Goal: Task Accomplishment & Management: Manage account settings

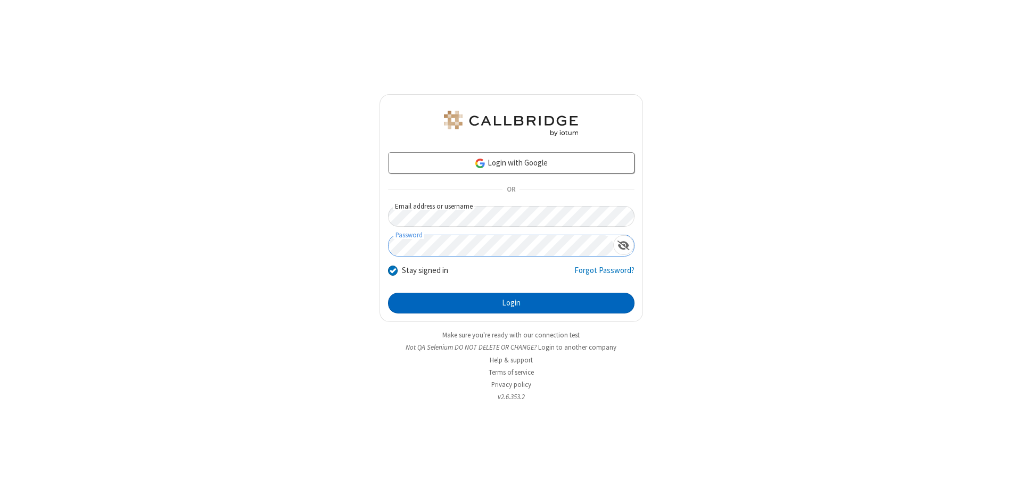
click at [511, 303] on button "Login" at bounding box center [511, 303] width 246 height 21
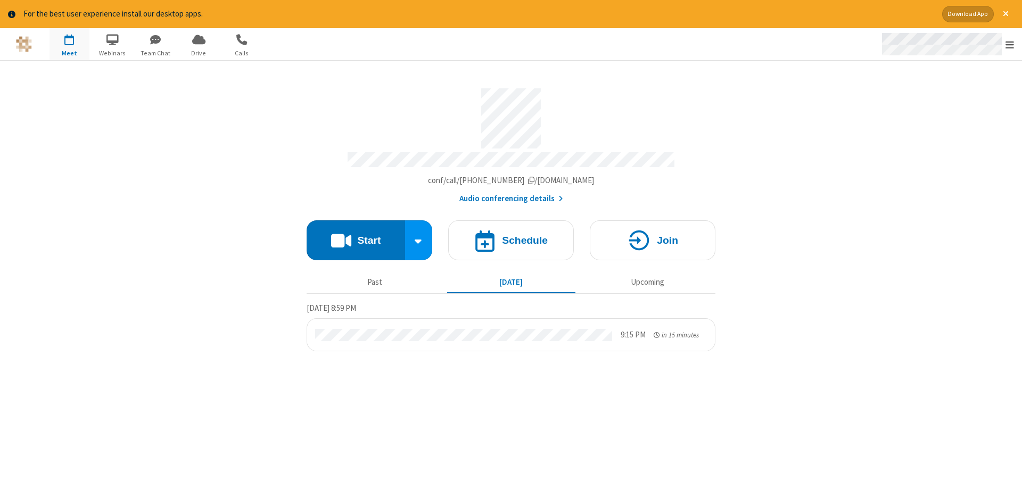
click at [1010, 45] on span "Open menu" at bounding box center [1009, 44] width 9 height 11
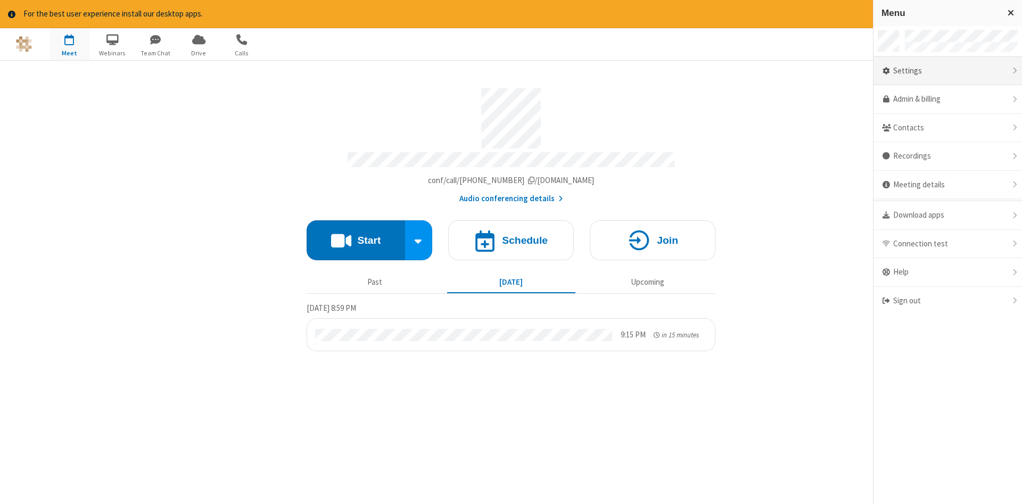
click at [947, 71] on div "Settings" at bounding box center [947, 71] width 148 height 29
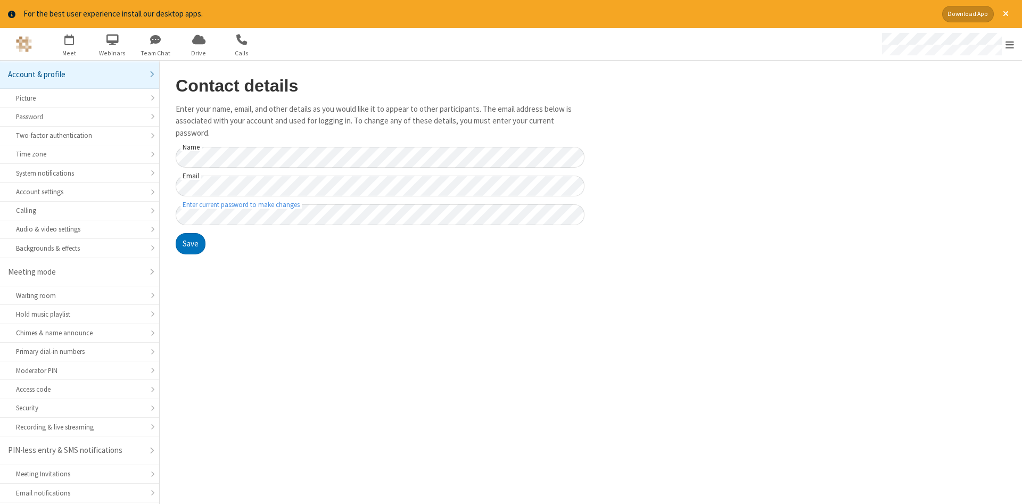
scroll to position [27, 0]
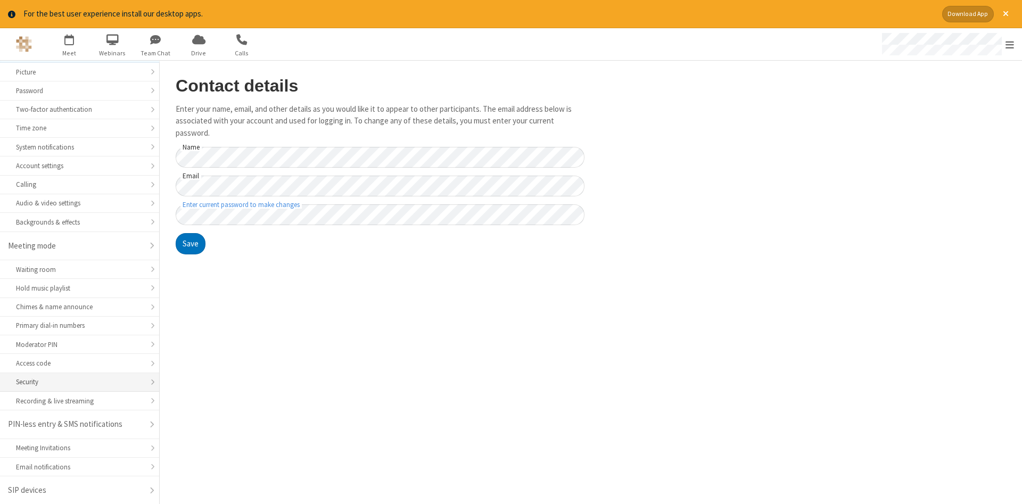
click at [79, 382] on div "Security" at bounding box center [79, 382] width 127 height 10
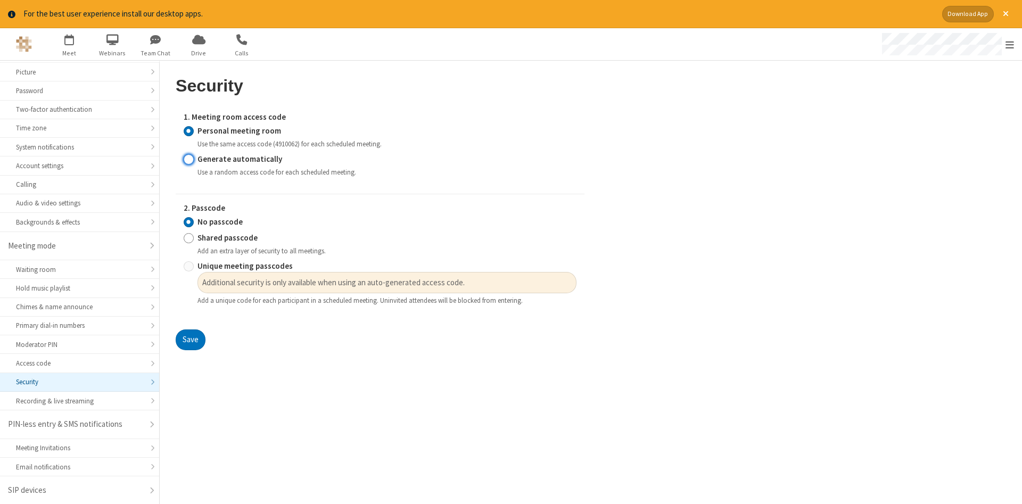
click at [188, 159] on input "Generate automatically" at bounding box center [189, 158] width 10 height 11
radio input "true"
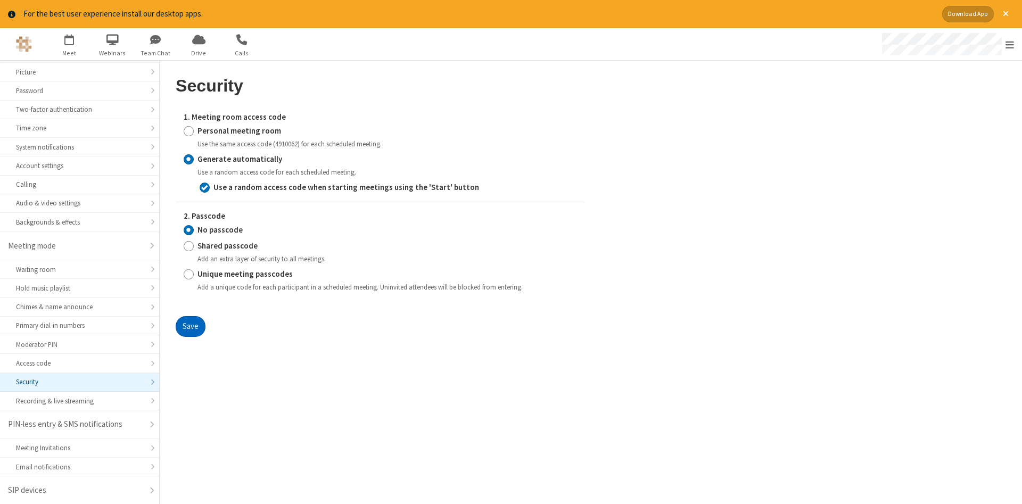
click at [190, 327] on button "Save" at bounding box center [191, 326] width 30 height 21
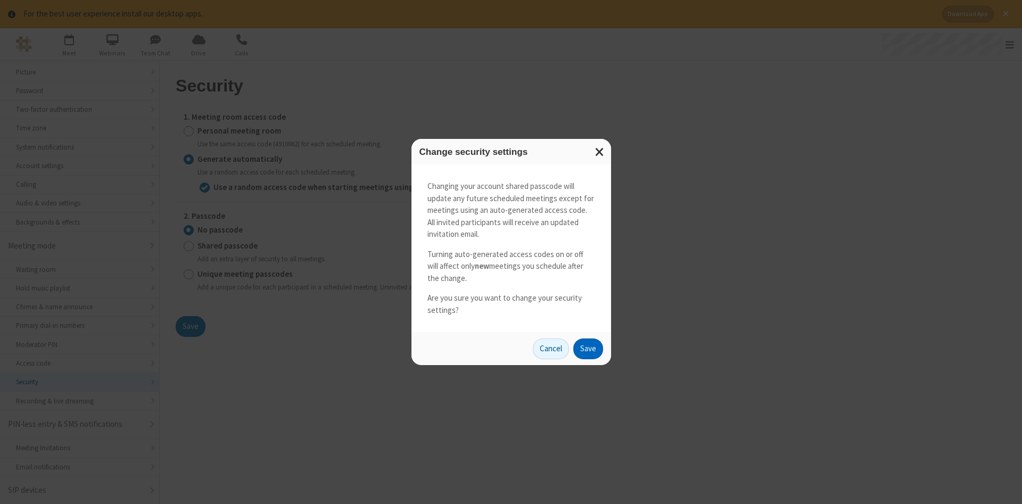
click at [588, 349] on button "Save" at bounding box center [588, 349] width 30 height 21
